Goal: Find specific page/section: Find specific page/section

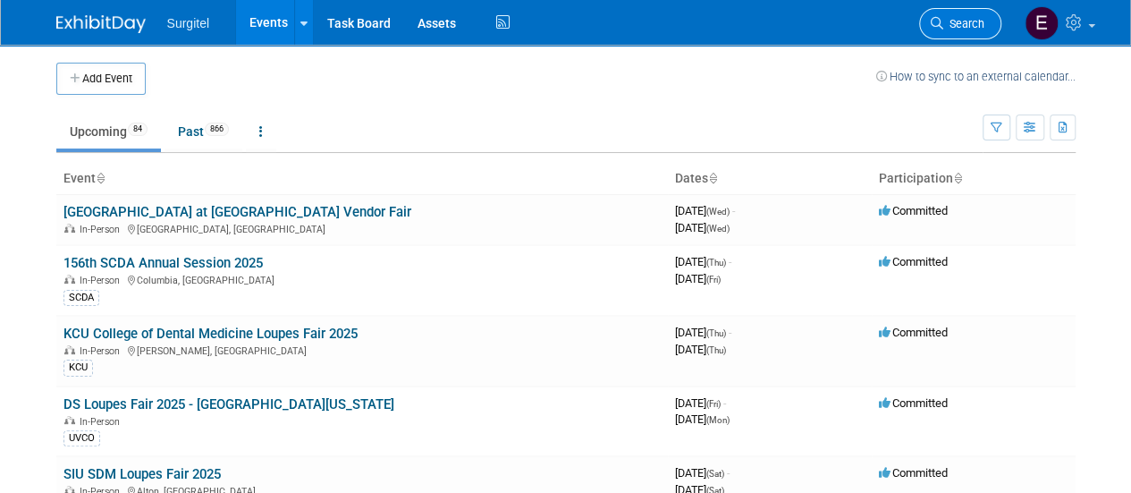
click at [967, 23] on span "Search" at bounding box center [963, 23] width 41 height 13
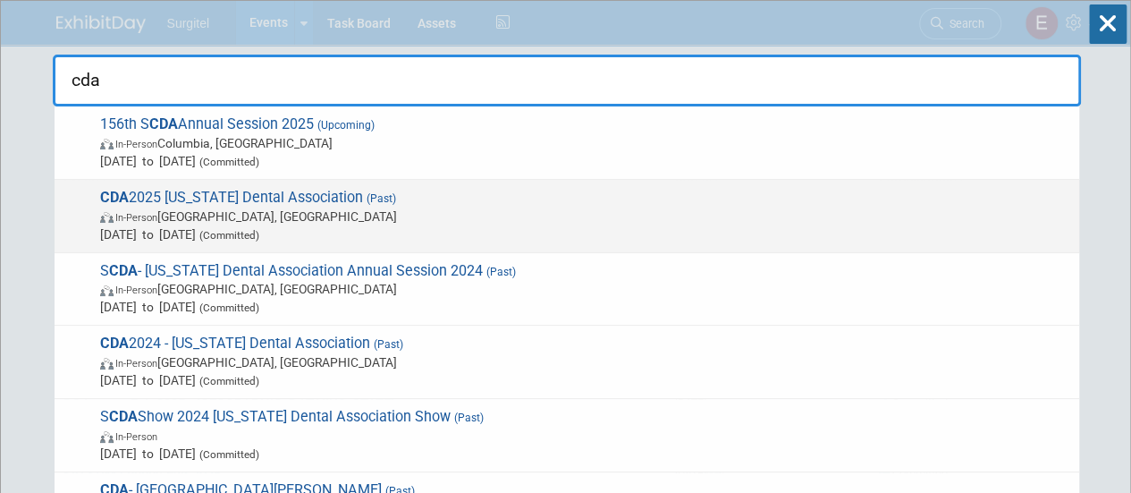
type input "cda"
click at [793, 225] on span "[DATE] to [DATE] (Committed)" at bounding box center [585, 234] width 970 height 18
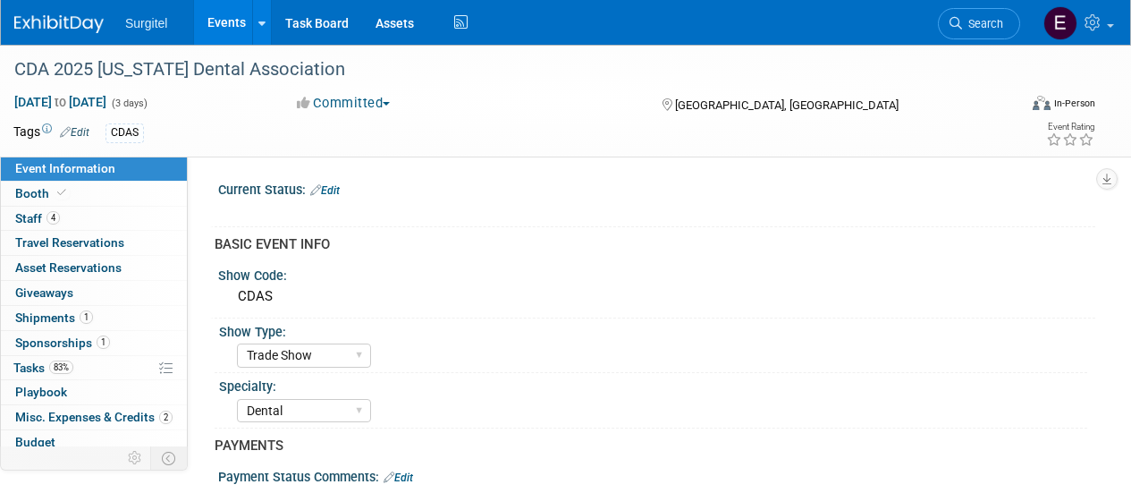
select select "Trade Show"
select select "Dental"
select select "SkyMiles - 93008"
select select "No"
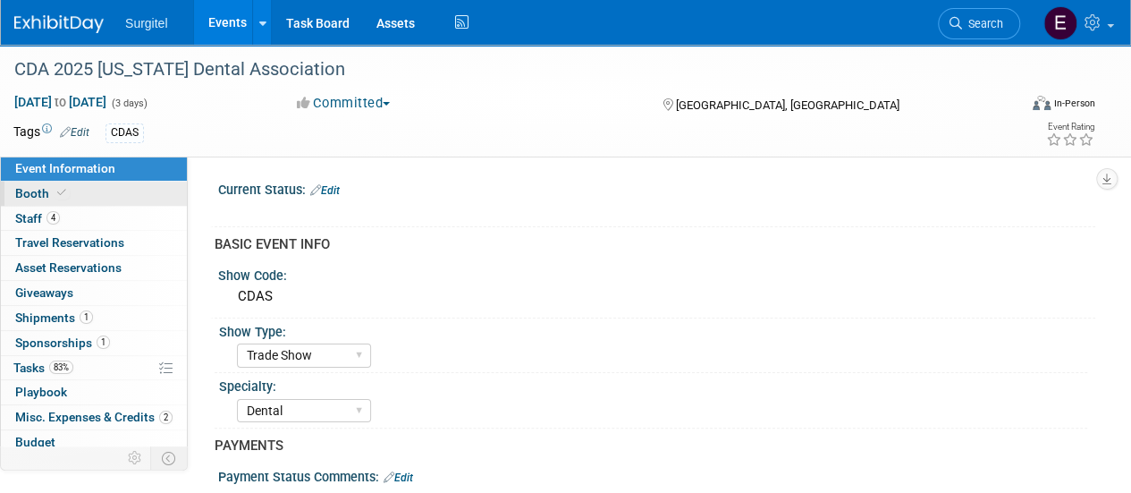
click at [123, 198] on link "Booth" at bounding box center [94, 193] width 186 height 24
